Goal: Navigation & Orientation: Understand site structure

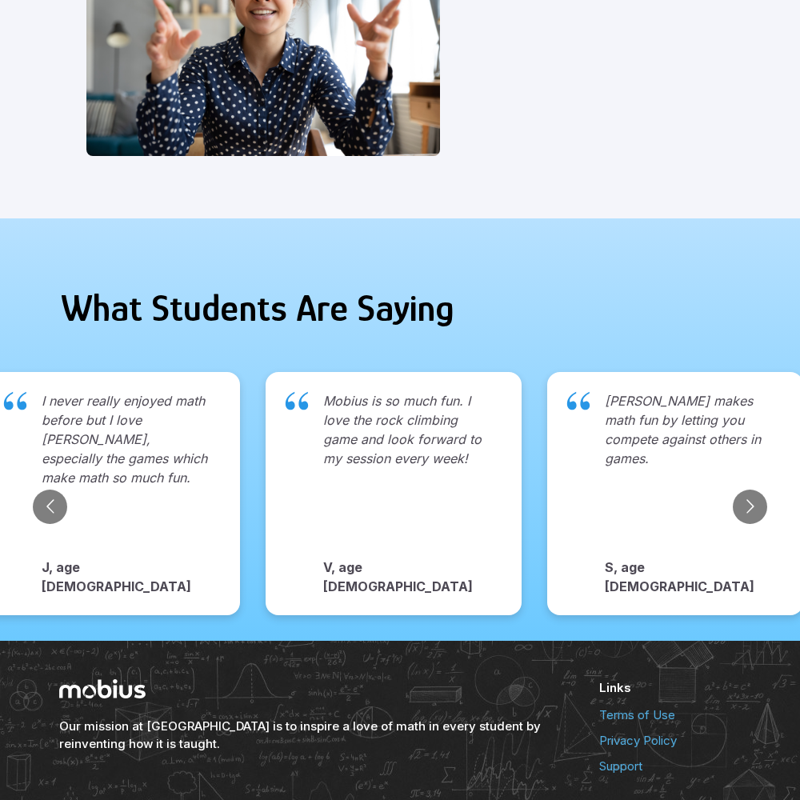
scroll to position [1644, 0]
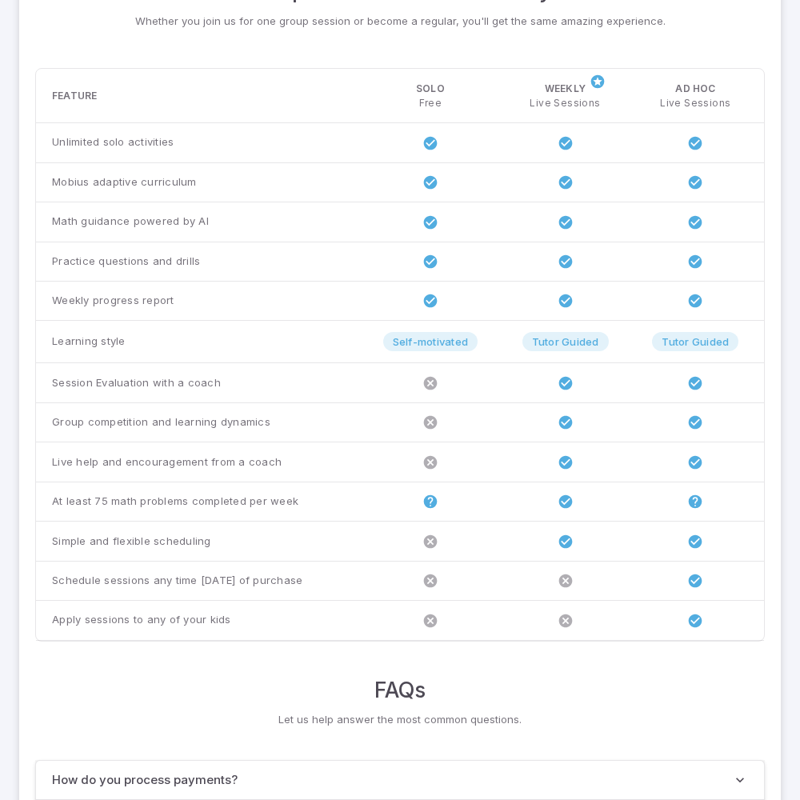
scroll to position [1227, 0]
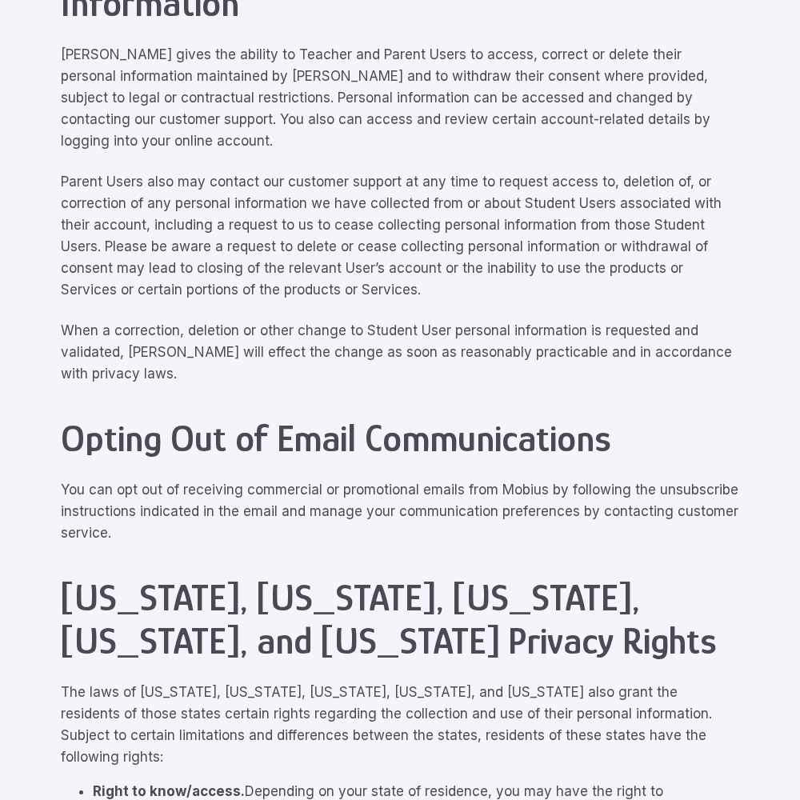
scroll to position [7202, 0]
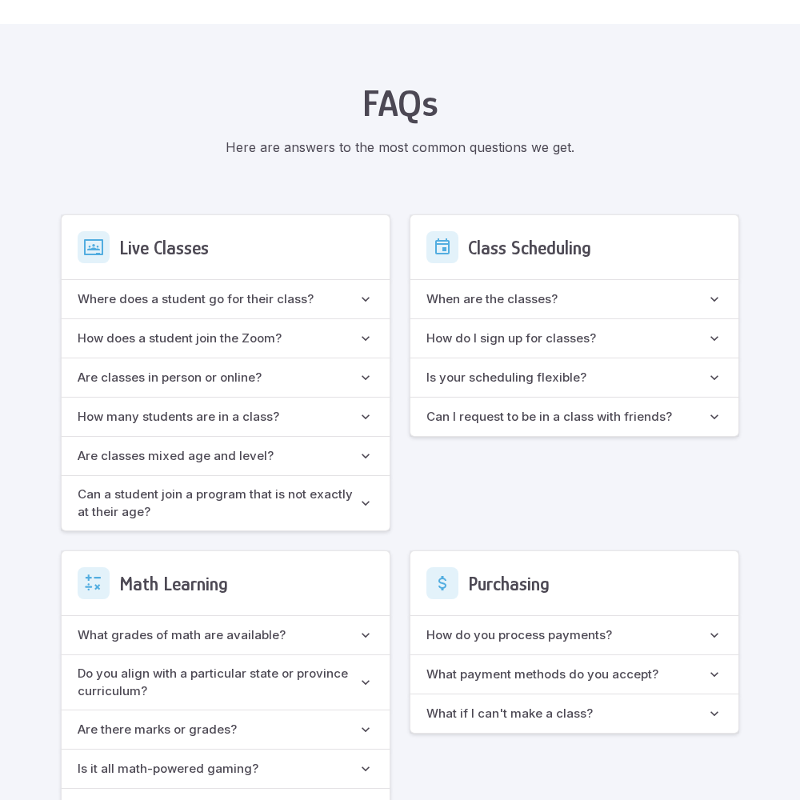
scroll to position [1421, 0]
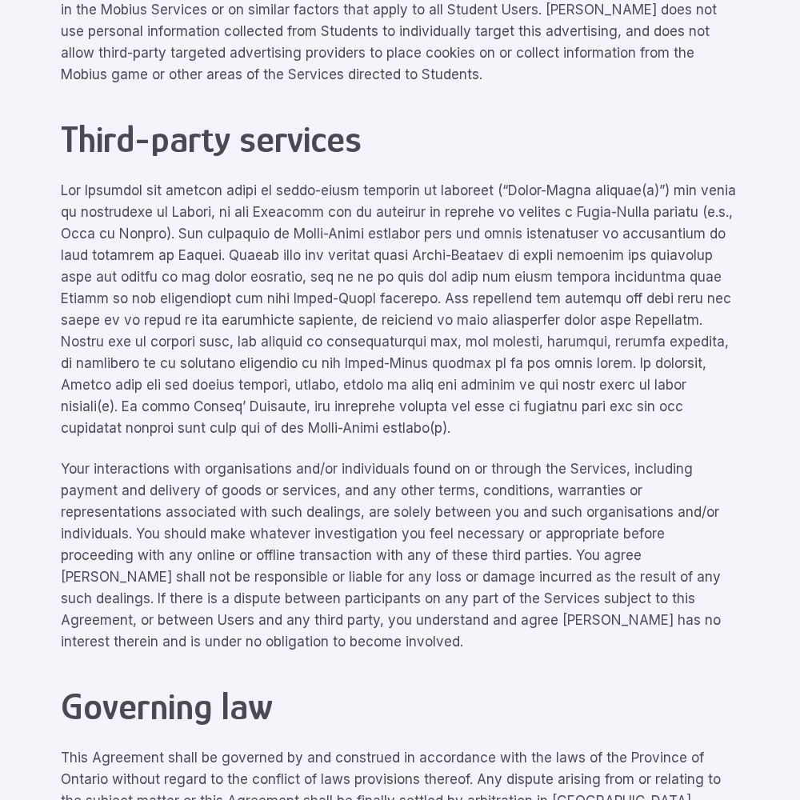
scroll to position [7202, 0]
